Goal: Transaction & Acquisition: Obtain resource

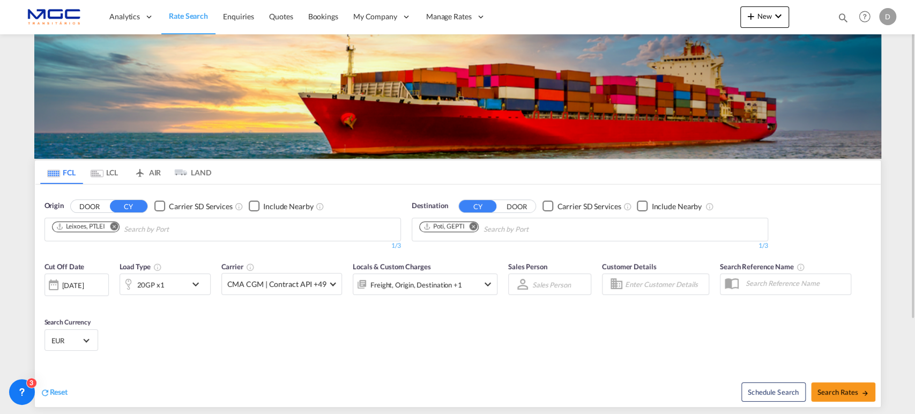
click at [473, 224] on md-icon "Remove" at bounding box center [474, 226] width 8 height 8
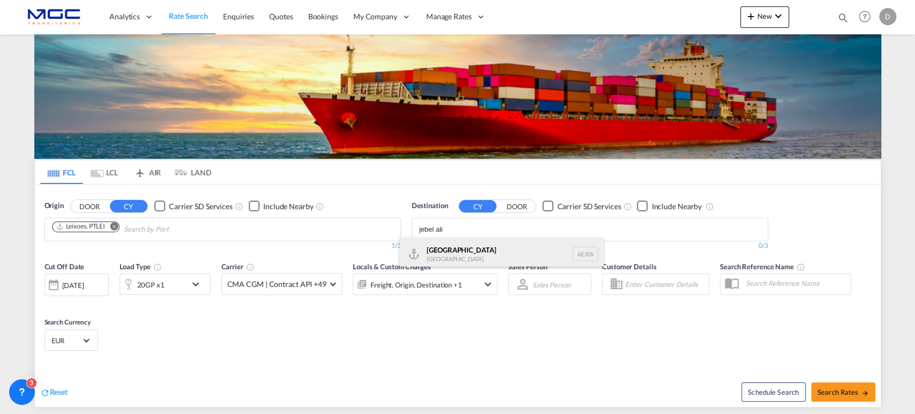
type input "jebel ali"
click at [484, 255] on div "[GEOGRAPHIC_DATA] [GEOGRAPHIC_DATA]" at bounding box center [502, 254] width 204 height 32
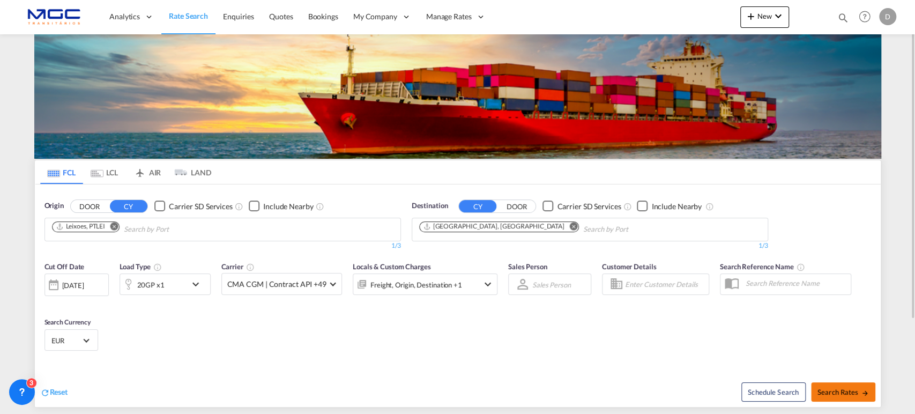
click at [819, 388] on span "Search Rates" at bounding box center [843, 392] width 51 height 9
type input "PTLEI to AEJEA / [DATE]"
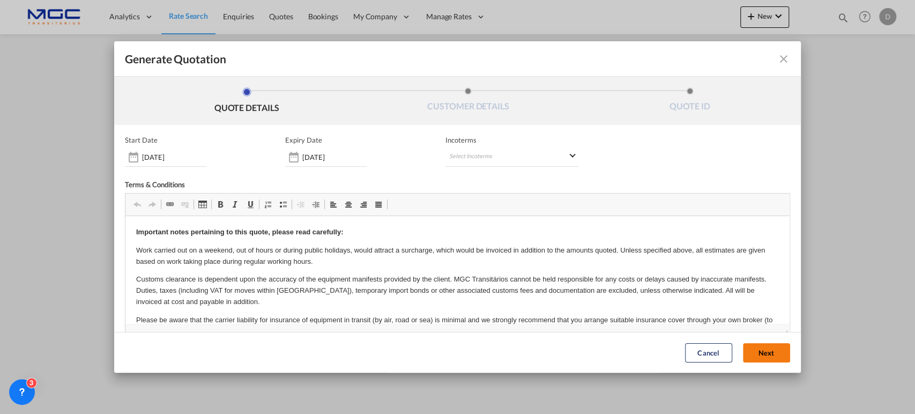
click at [758, 357] on button "Next" at bounding box center [766, 352] width 47 height 19
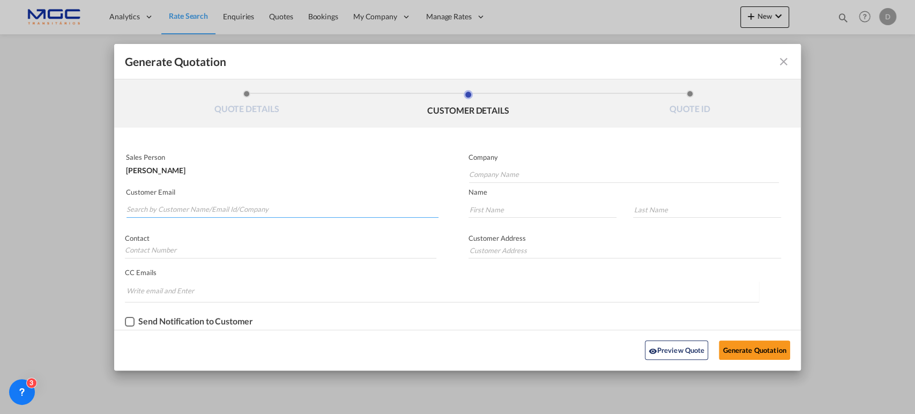
click at [241, 213] on input "Search by Customer Name/Email Id/Company" at bounding box center [283, 210] width 312 height 16
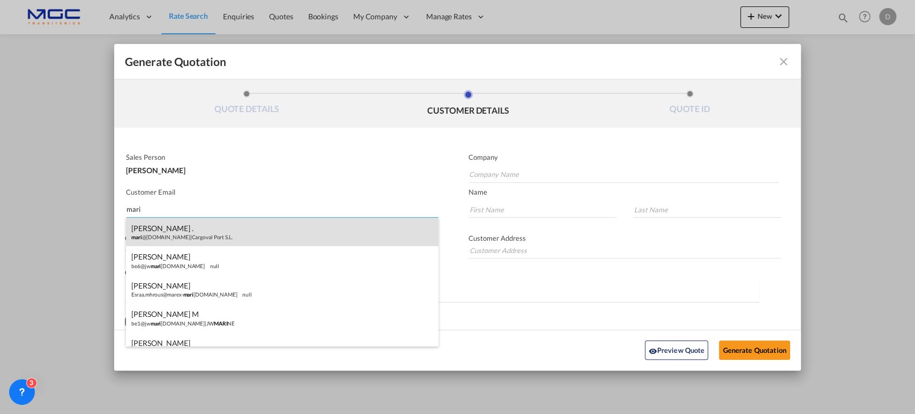
type input "mari"
click at [285, 232] on div "[PERSON_NAME] . [PERSON_NAME] @[DOMAIN_NAME] | Cargoval Port S.L." at bounding box center [282, 232] width 313 height 29
type input "Cargoval Port S.L."
type input "[EMAIL_ADDRESS][DOMAIN_NAME]"
type input "[PERSON_NAME]"
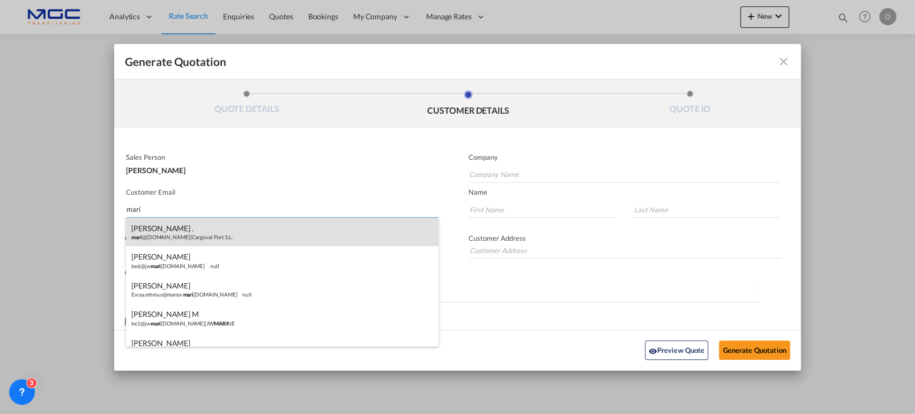
type input "."
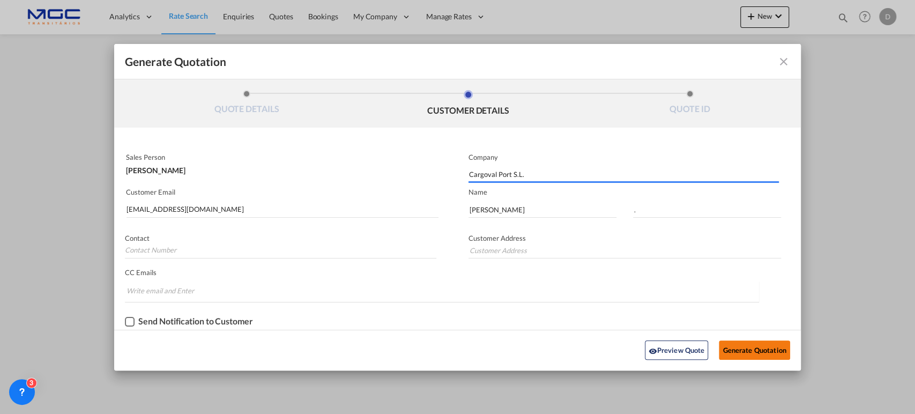
click at [751, 348] on button "Generate Quotation" at bounding box center [754, 349] width 71 height 19
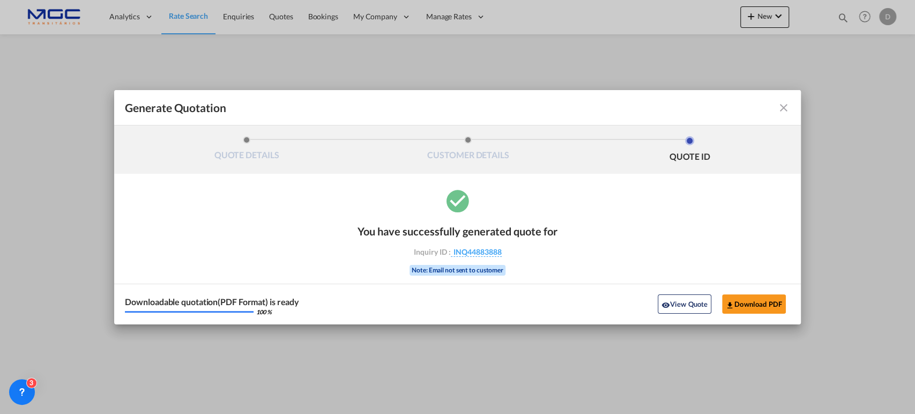
click at [746, 291] on div "Downloadable quotation(PDF Format) is ready 100 % View Quote Download PDF" at bounding box center [457, 304] width 686 height 41
click at [743, 308] on button "Download PDF" at bounding box center [754, 303] width 64 height 19
click at [786, 105] on md-icon "icon-close fg-AAA8AD cursor m-0" at bounding box center [783, 107] width 13 height 13
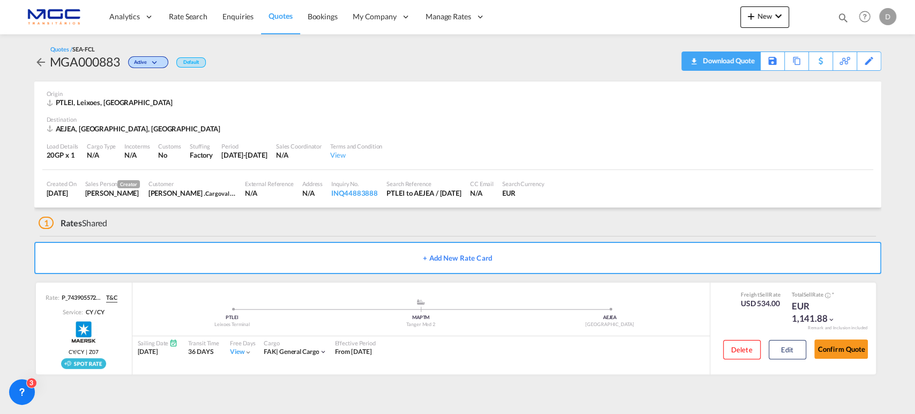
click at [742, 64] on div "Download Quote" at bounding box center [727, 60] width 55 height 17
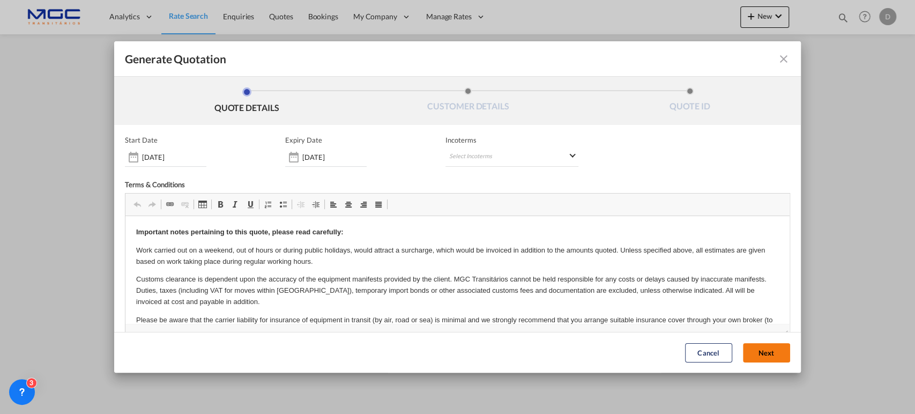
click at [755, 346] on button "Next" at bounding box center [766, 352] width 47 height 19
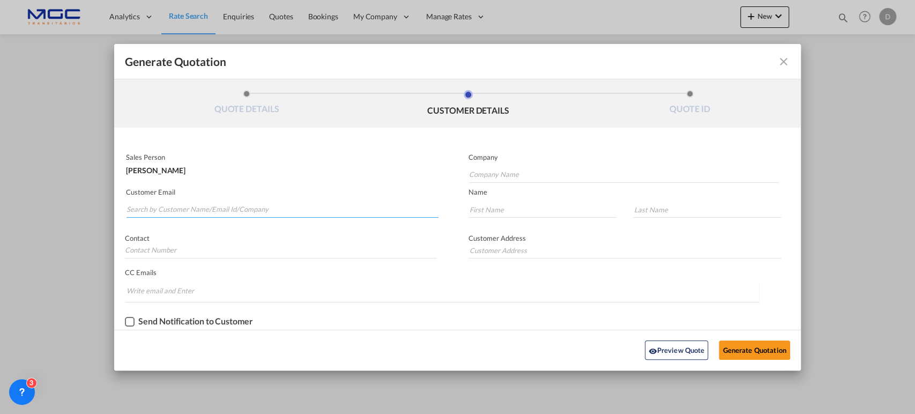
click at [159, 212] on input "Search by Customer Name/Email Id/Company" at bounding box center [283, 210] width 312 height 16
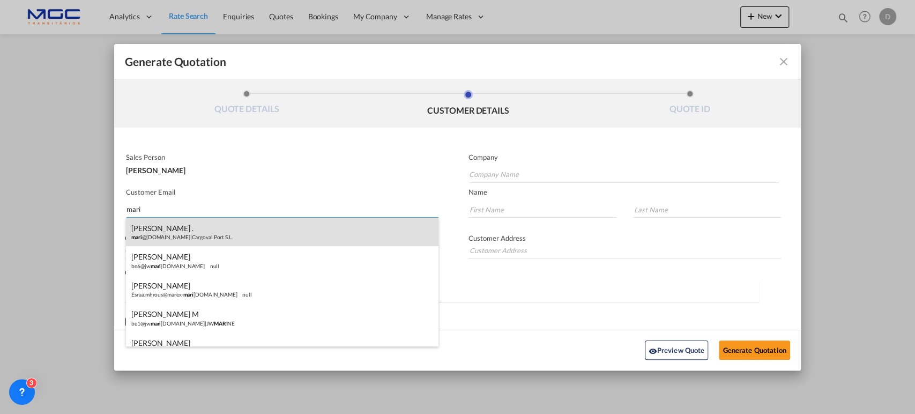
type input "mari"
click at [219, 234] on div "[PERSON_NAME] . [PERSON_NAME] @[DOMAIN_NAME] | Cargoval Port S.L." at bounding box center [282, 232] width 313 height 29
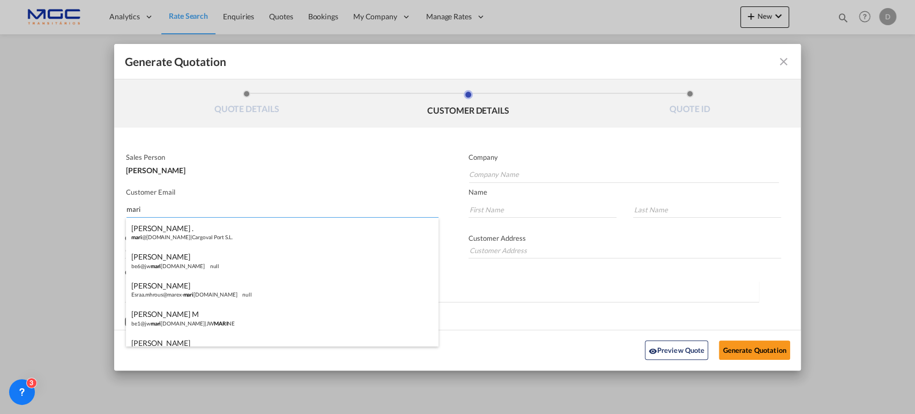
type input "Cargoval Port S.L."
type input "[EMAIL_ADDRESS][DOMAIN_NAME]"
type input "[PERSON_NAME]"
type input "."
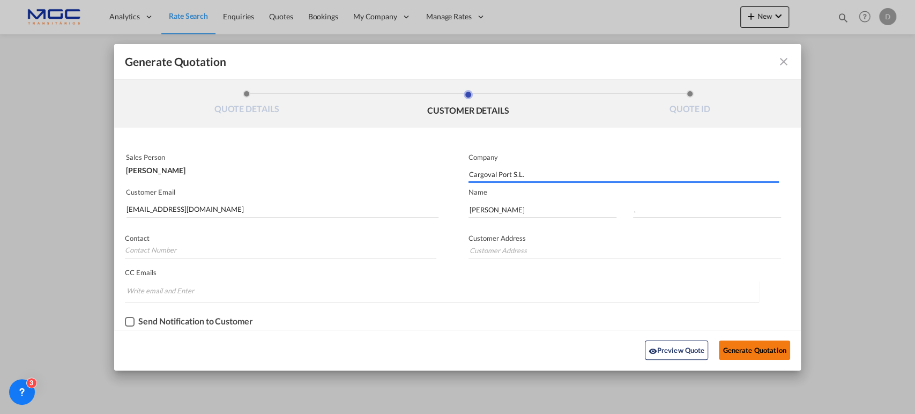
click at [756, 354] on button "Generate Quotation" at bounding box center [754, 349] width 71 height 19
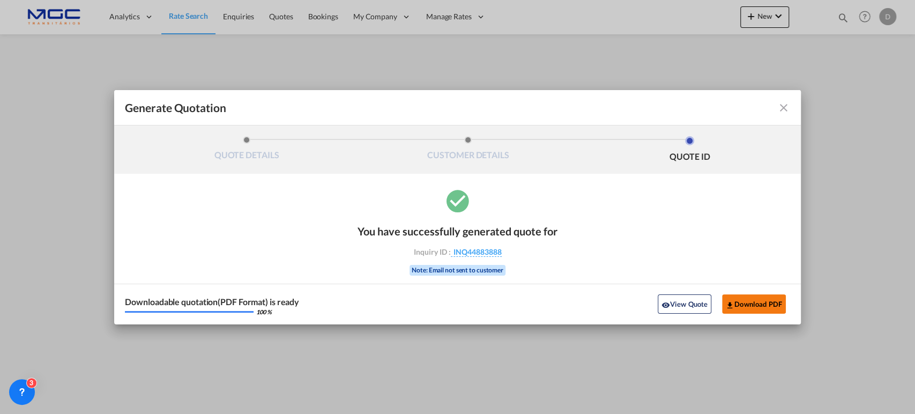
click at [740, 303] on button "Download PDF" at bounding box center [754, 303] width 64 height 19
